Goal: Navigation & Orientation: Understand site structure

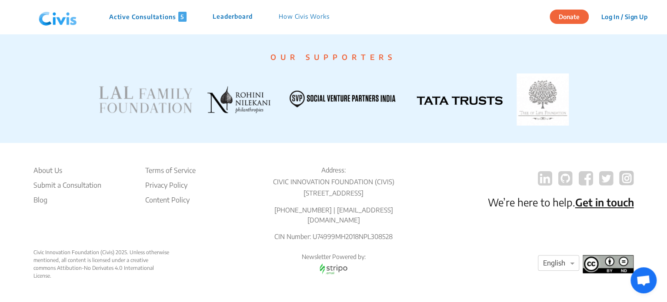
scroll to position [1701, 0]
click at [57, 176] on li "About Us" at bounding box center [67, 170] width 68 height 10
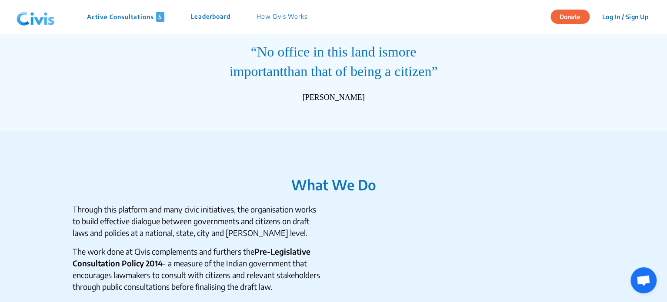
scroll to position [0, 0]
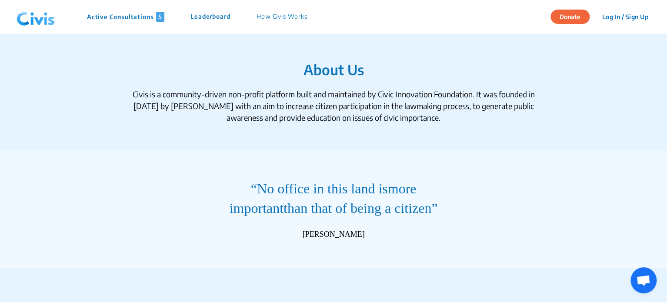
click at [313, 108] on div "Civis is a community-driven non-profit platform built and maintained by Civic I…" at bounding box center [333, 105] width 417 height 35
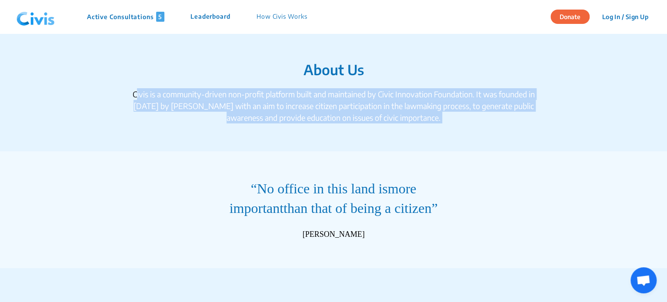
click at [313, 108] on div "Civis is a community-driven non-profit platform built and maintained by Civic I…" at bounding box center [333, 105] width 417 height 35
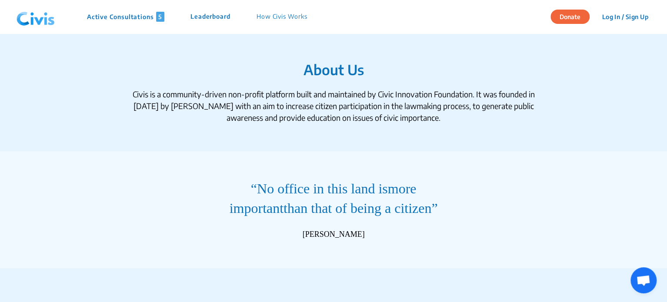
click at [123, 17] on p "Active Consultations 5" at bounding box center [125, 17] width 77 height 10
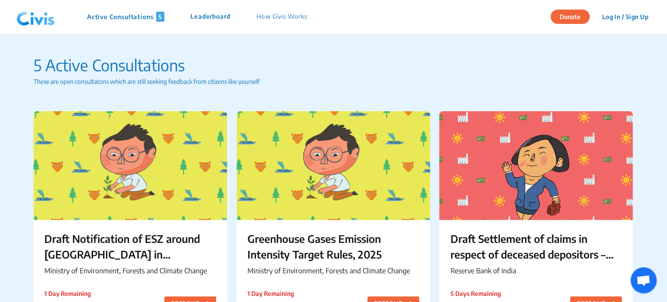
click at [30, 26] on img at bounding box center [35, 17] width 45 height 26
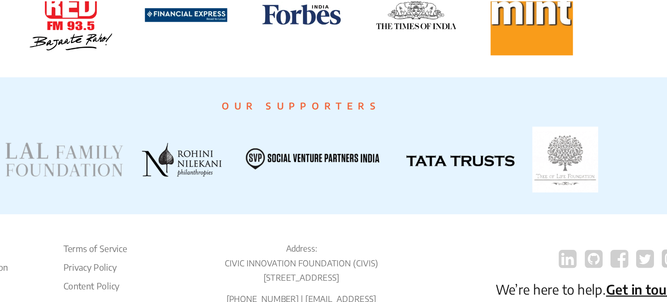
scroll to position [1678, 0]
